Goal: Task Accomplishment & Management: Use online tool/utility

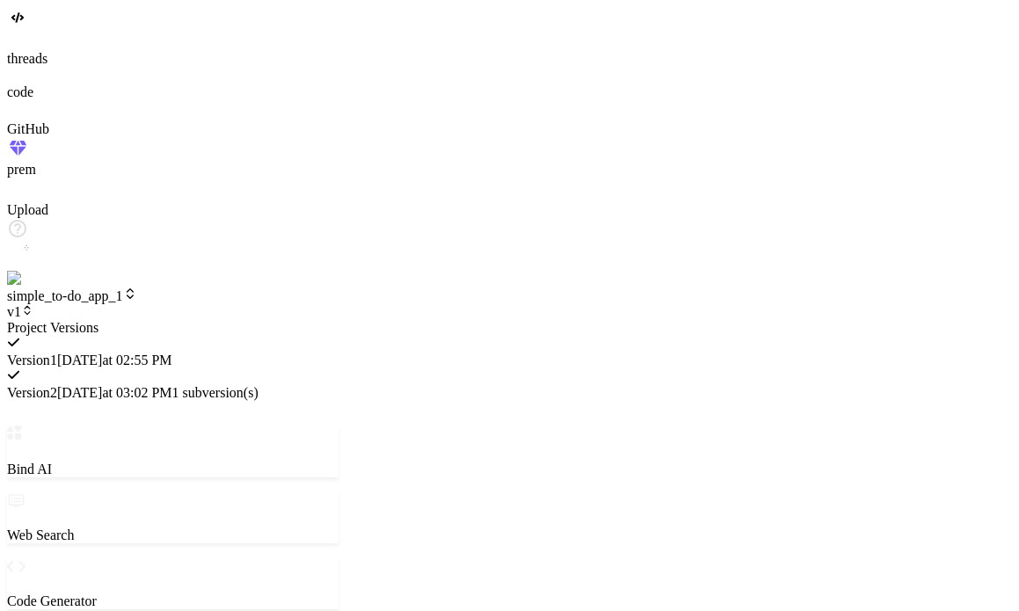
type textarea "x"
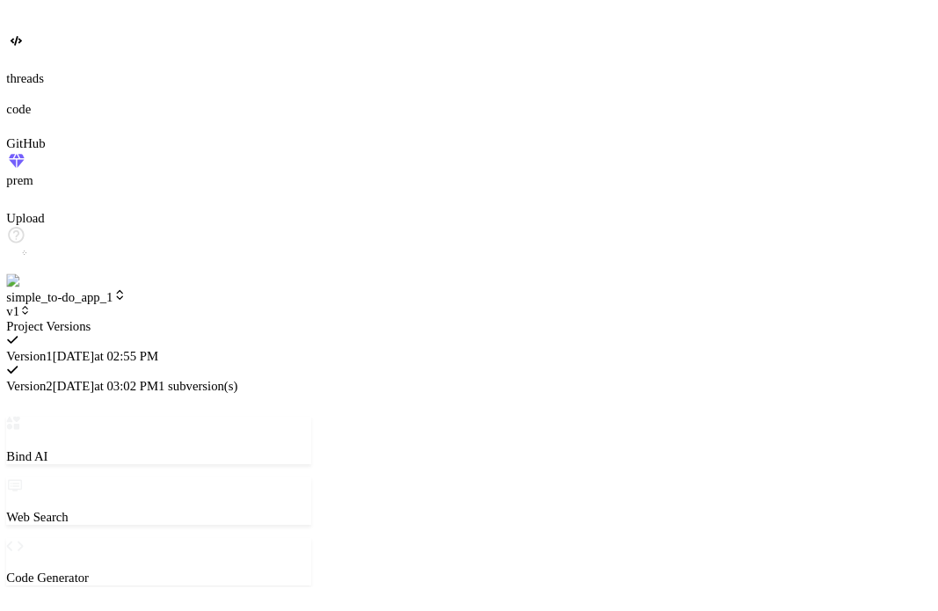
scroll to position [3394, 0]
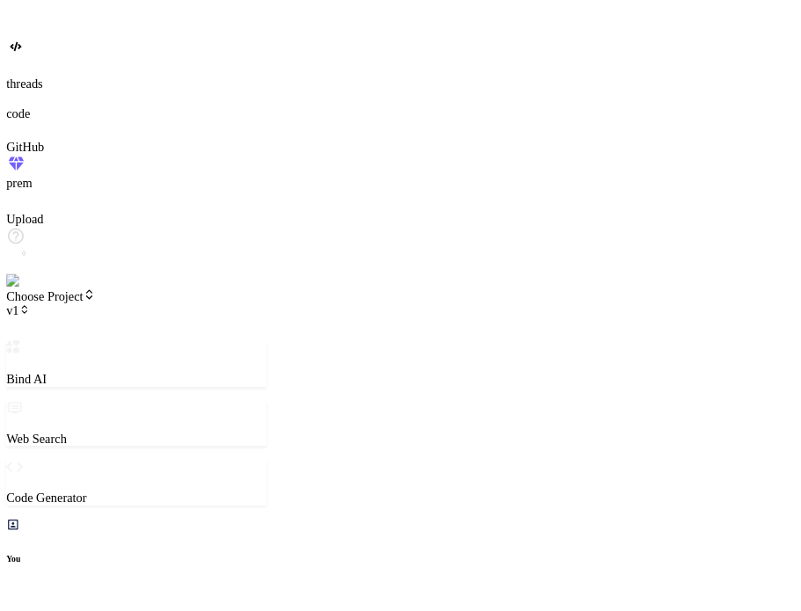
scroll to position [760, 0]
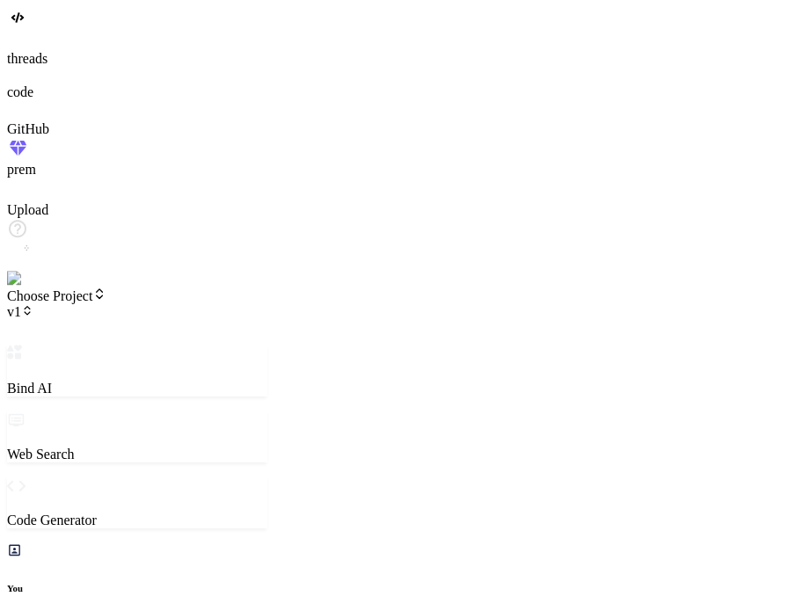
type textarea "x"
